Goal: Check status: Check status

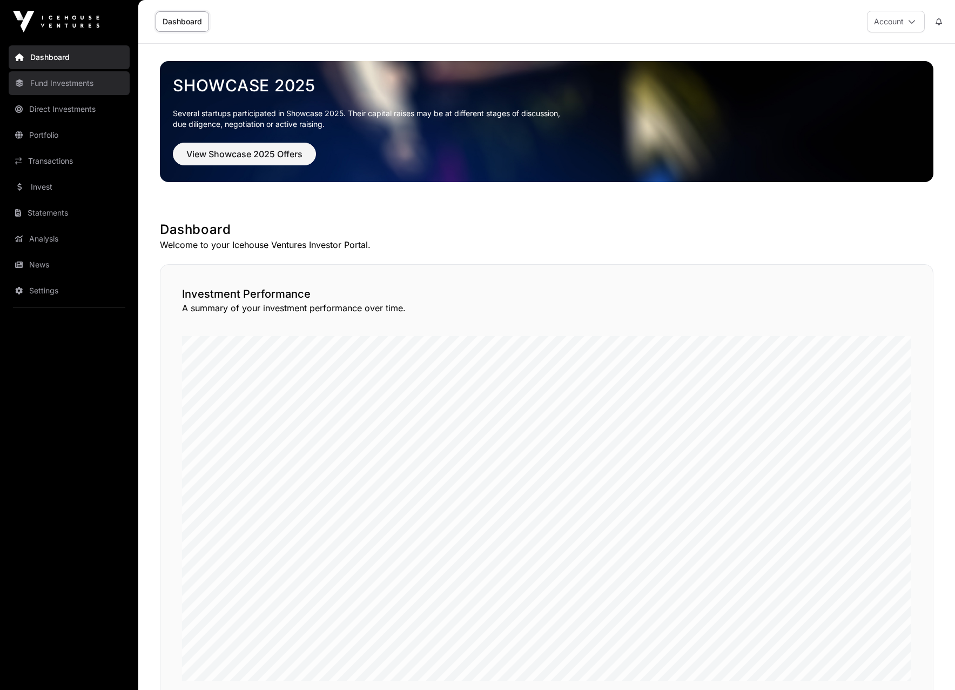
click at [63, 80] on link "Fund Investments" at bounding box center [69, 83] width 121 height 24
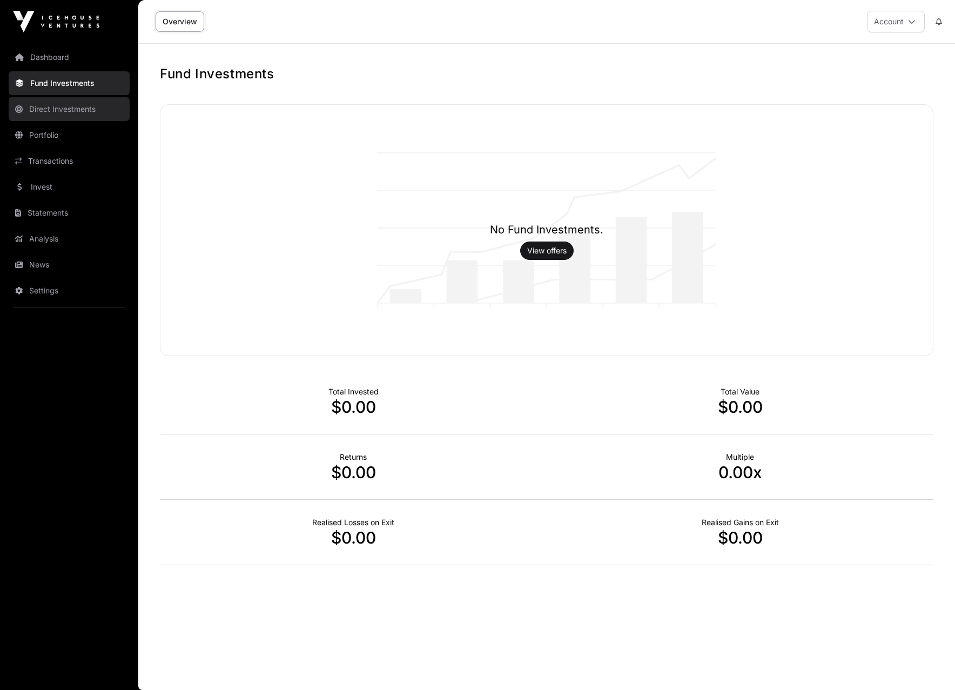
click at [51, 106] on link "Direct Investments" at bounding box center [69, 109] width 121 height 24
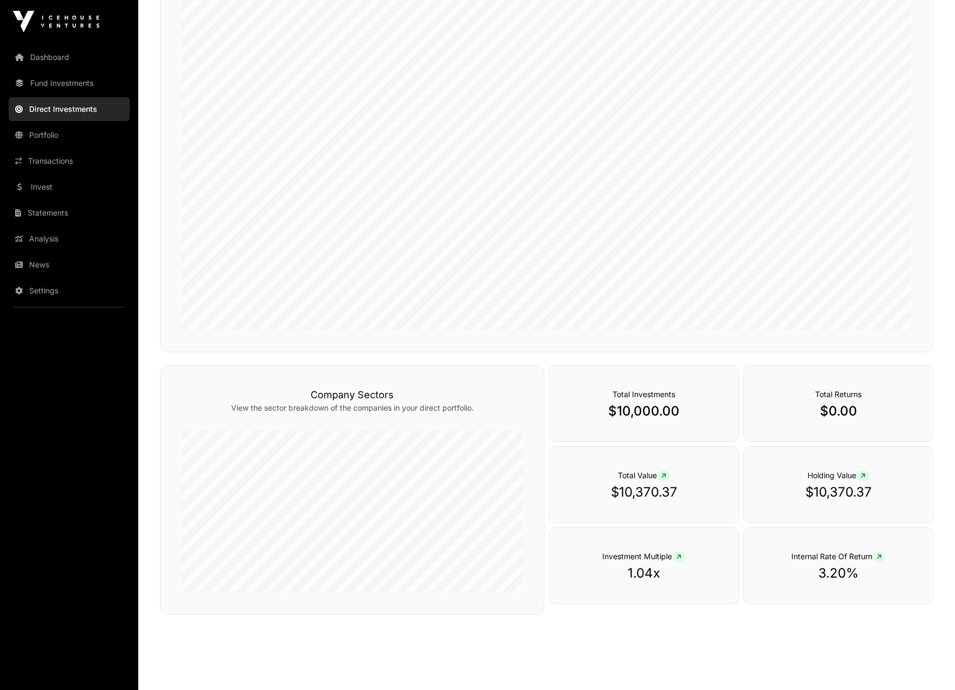
scroll to position [202, 0]
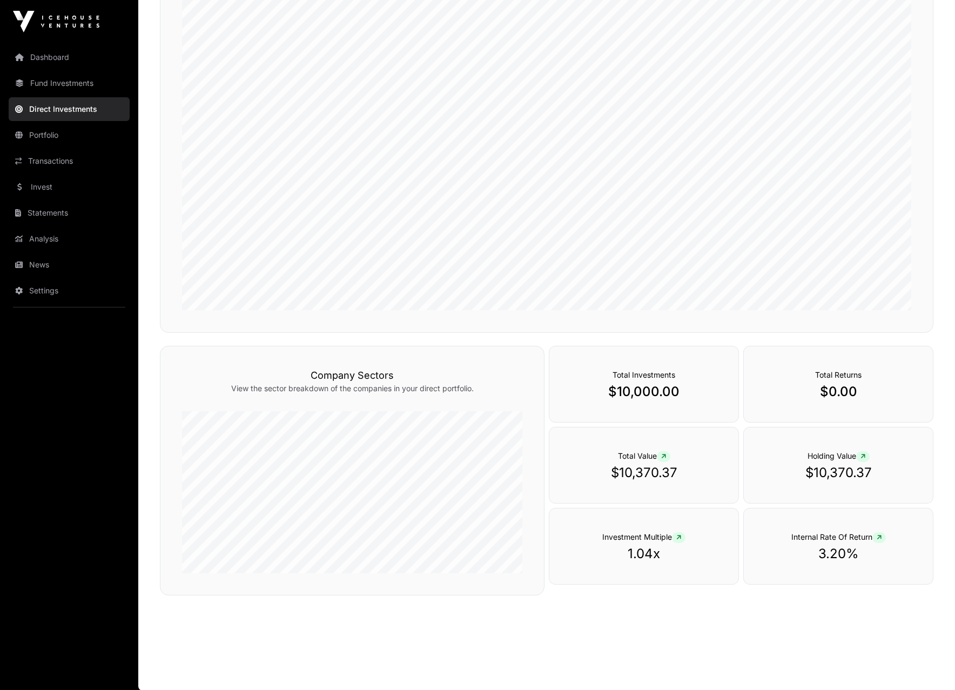
drag, startPoint x: 647, startPoint y: 372, endPoint x: 655, endPoint y: 380, distance: 12.2
click at [647, 372] on span "Total Investments" at bounding box center [644, 374] width 63 height 9
click at [665, 392] on p "$10,000.00" at bounding box center [644, 391] width 146 height 17
drag, startPoint x: 55, startPoint y: 137, endPoint x: 63, endPoint y: 138, distance: 8.2
click at [55, 137] on link "Portfolio" at bounding box center [69, 135] width 121 height 24
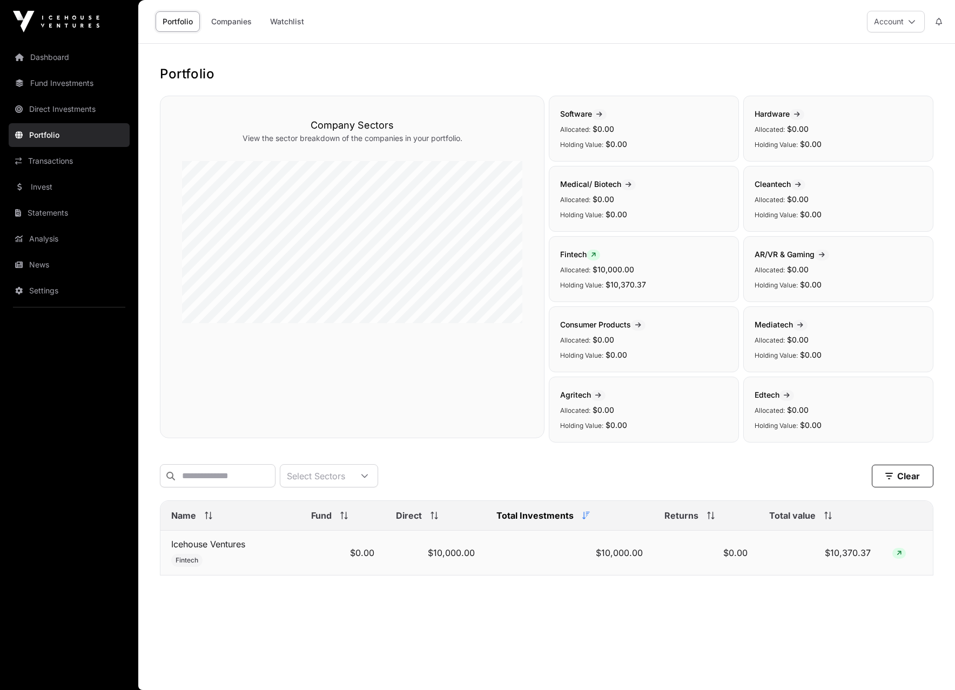
click at [316, 548] on td "$0.00" at bounding box center [342, 553] width 85 height 45
click at [395, 550] on td "$10,000.00" at bounding box center [435, 553] width 100 height 45
drag, startPoint x: 894, startPoint y: 553, endPoint x: 906, endPoint y: 556, distance: 12.3
click at [894, 553] on span at bounding box center [899, 553] width 14 height 11
click at [906, 556] on td at bounding box center [907, 553] width 51 height 45
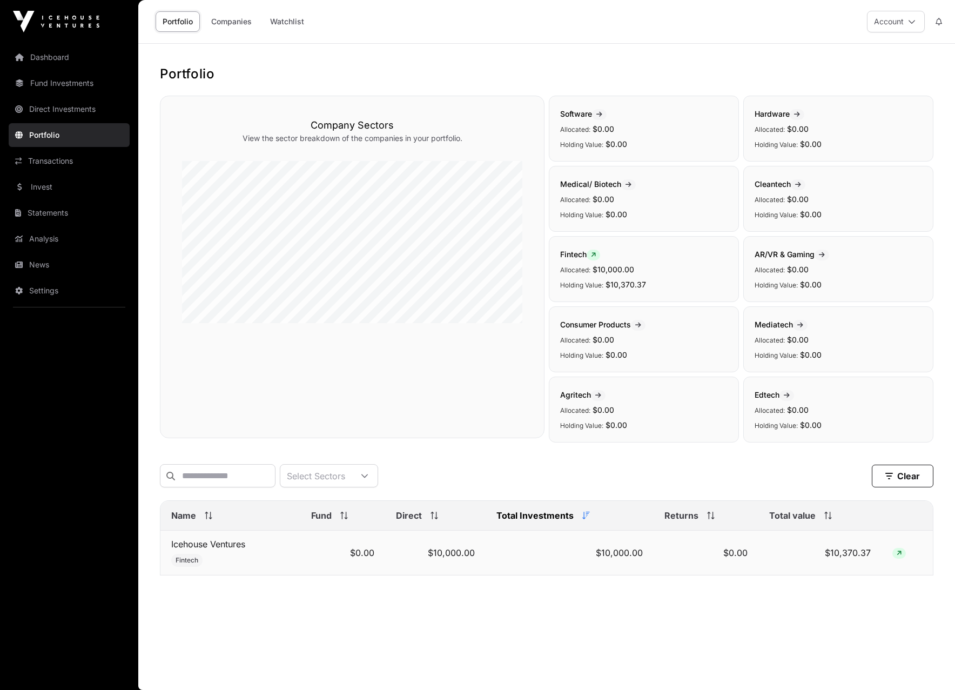
click at [903, 558] on span at bounding box center [899, 553] width 14 height 11
click at [880, 554] on td "$10,370.37" at bounding box center [819, 553] width 123 height 45
drag, startPoint x: 829, startPoint y: 559, endPoint x: 781, endPoint y: 551, distance: 48.8
click at [828, 559] on td "$10,370.37" at bounding box center [819, 553] width 123 height 45
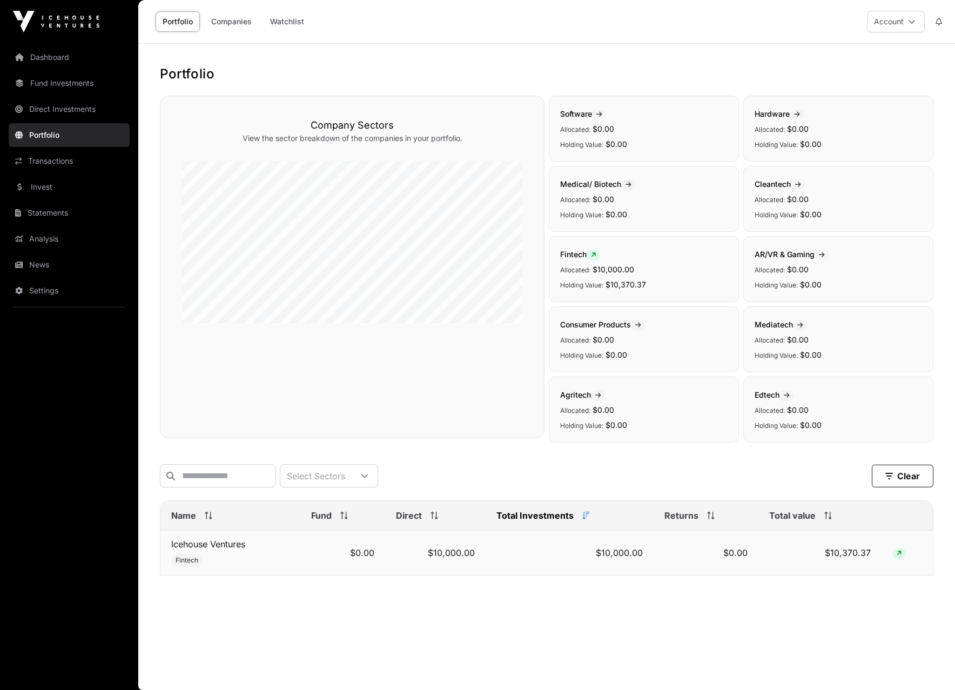
click at [781, 551] on td "$10,370.37" at bounding box center [819, 553] width 123 height 45
drag, startPoint x: 693, startPoint y: 554, endPoint x: 500, endPoint y: 576, distance: 194.6
click at [691, 554] on td "$0.00" at bounding box center [706, 553] width 105 height 45
click at [190, 561] on span "Fintech" at bounding box center [187, 560] width 23 height 9
click at [70, 159] on link "Transactions" at bounding box center [69, 161] width 121 height 24
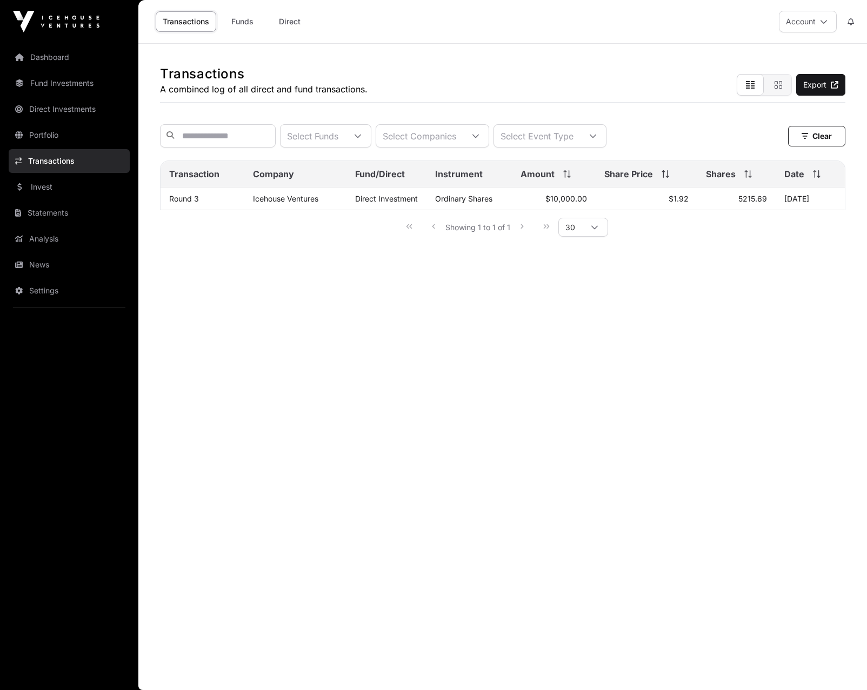
drag, startPoint x: 828, startPoint y: 200, endPoint x: 775, endPoint y: 234, distance: 63.4
click at [728, 203] on tr "Round 3 Icehouse Ventures Direct Investment Ordinary Shares $10,000.00 $1.92 52…" at bounding box center [502, 198] width 684 height 23
copy tr "5215.69 04 Jul 2024"
drag, startPoint x: 718, startPoint y: 221, endPoint x: 643, endPoint y: 212, distance: 75.1
click at [713, 220] on div "Showing 1 to 1 of 1 30" at bounding box center [502, 226] width 685 height 33
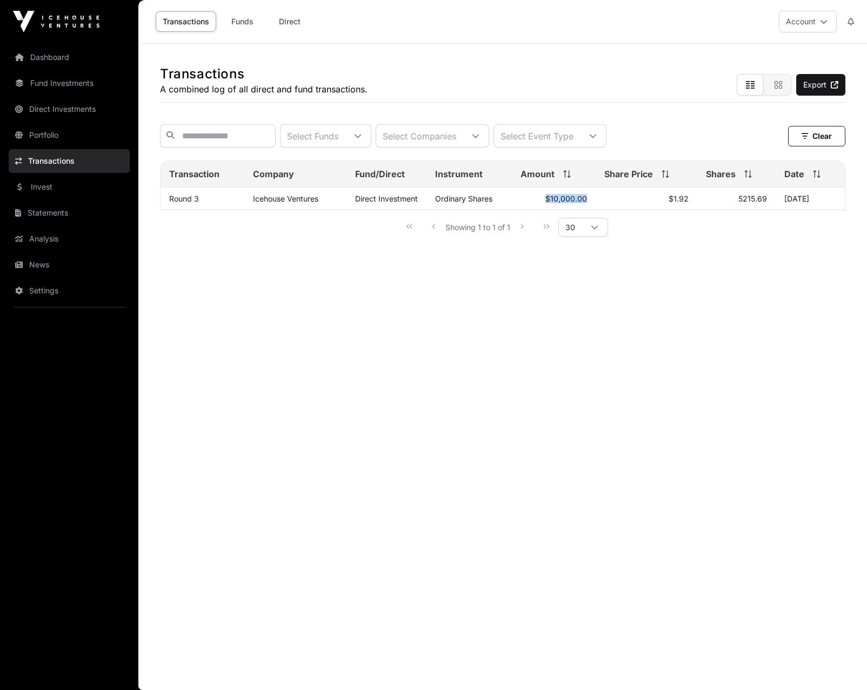
drag, startPoint x: 582, startPoint y: 197, endPoint x: 591, endPoint y: 214, distance: 19.6
click at [543, 200] on td "$10,000.00" at bounding box center [554, 198] width 84 height 23
copy td "$10,000.00"
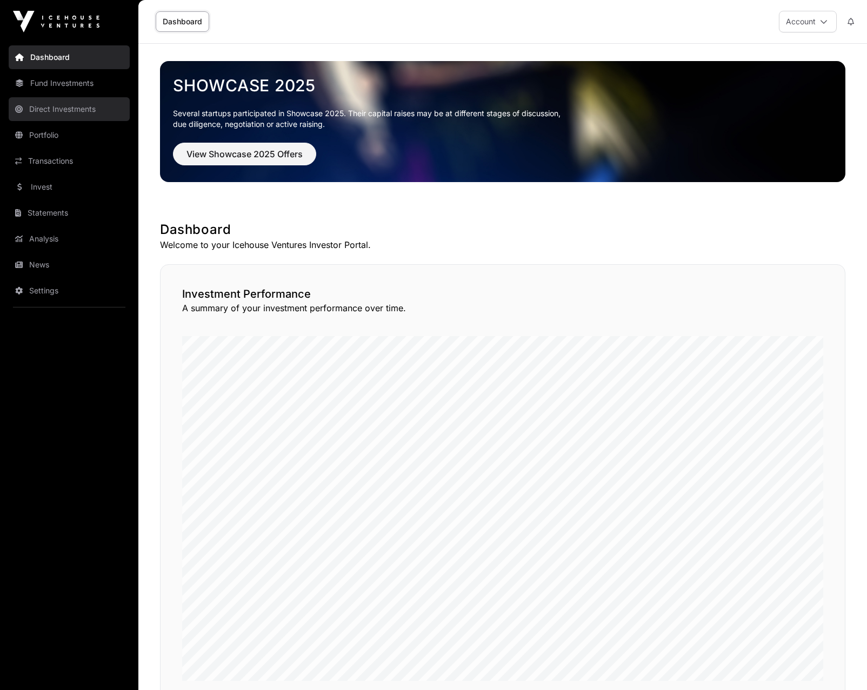
click at [41, 115] on link "Direct Investments" at bounding box center [69, 109] width 121 height 24
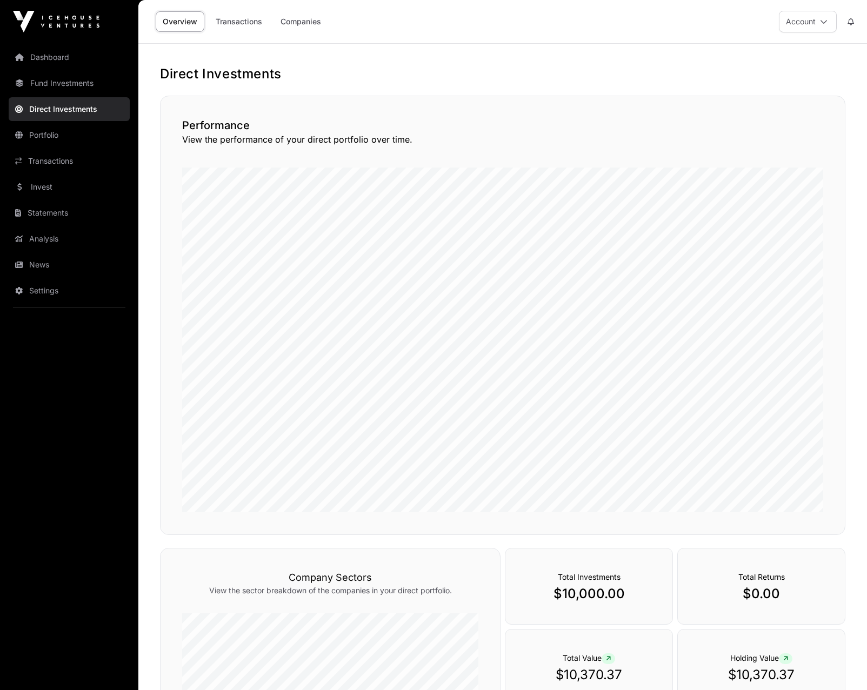
scroll to position [202, 0]
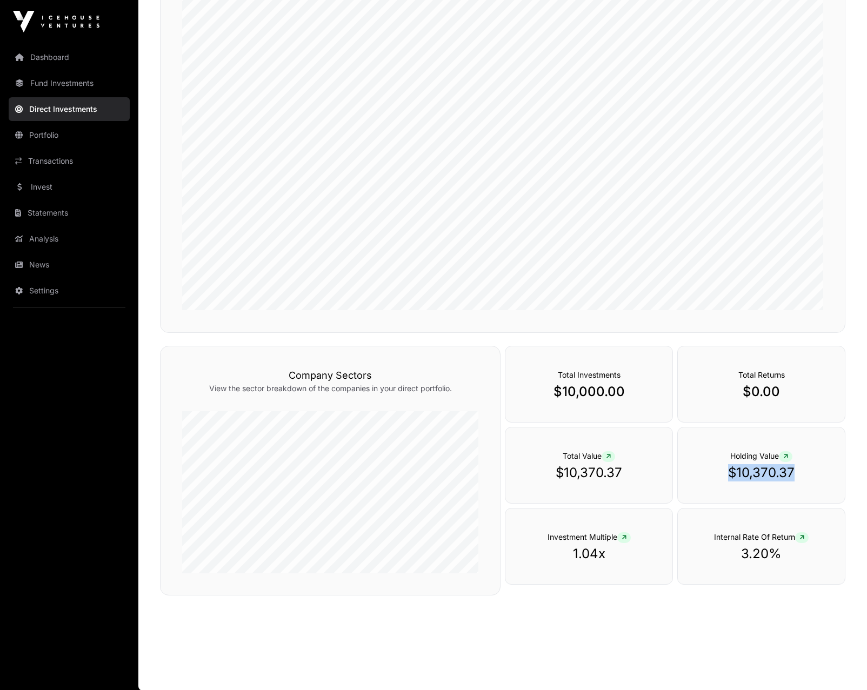
drag, startPoint x: 827, startPoint y: 473, endPoint x: 715, endPoint y: 471, distance: 111.9
click at [715, 471] on div "Holding Value $10,370.37" at bounding box center [761, 465] width 168 height 77
copy p "$10,370.37"
